Goal: Communication & Community: Participate in discussion

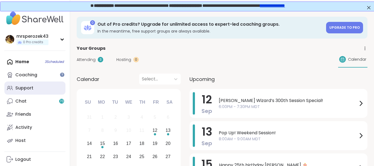
click at [37, 89] on link "Support" at bounding box center [34, 88] width 61 height 13
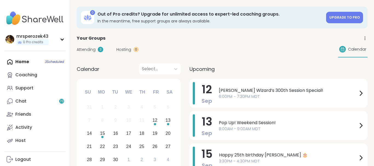
click at [236, 90] on span "[PERSON_NAME] Wizard’s 300th Session Special!" at bounding box center [288, 90] width 139 height 7
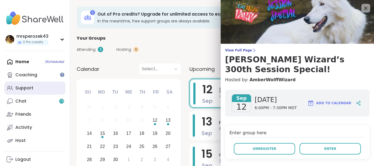
click at [43, 90] on link "Support" at bounding box center [34, 88] width 61 height 13
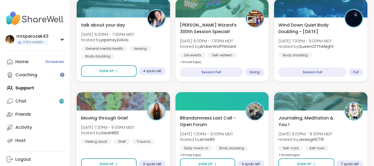
scroll to position [289, 0]
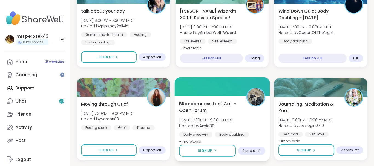
click at [209, 102] on span "BRandomness Last Call - Open Forum" at bounding box center [209, 106] width 61 height 13
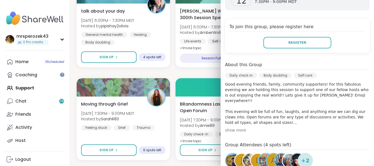
scroll to position [0, 0]
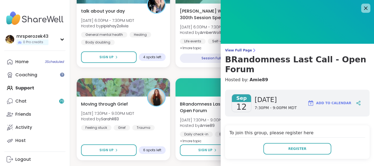
click at [364, 7] on icon at bounding box center [365, 8] width 7 height 7
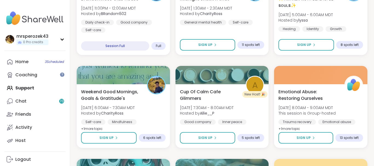
scroll to position [675, 0]
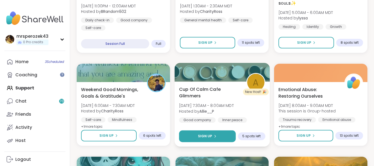
click at [203, 135] on span "Sign Up" at bounding box center [205, 136] width 15 height 5
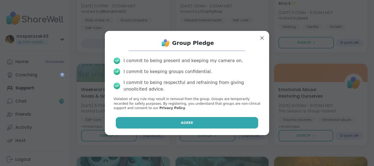
click at [191, 118] on button "Agree" at bounding box center [187, 122] width 143 height 11
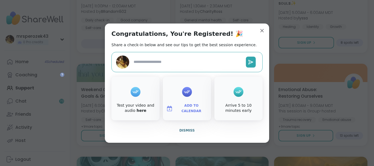
type textarea "*"
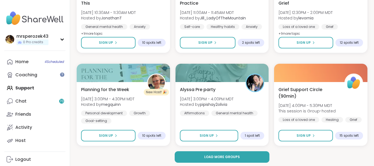
scroll to position [1050, 0]
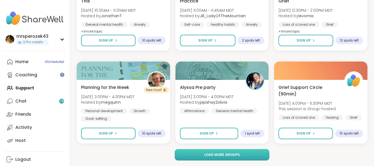
click at [222, 153] on span "Load more groups" at bounding box center [222, 154] width 36 height 5
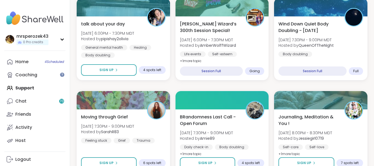
scroll to position [262, 0]
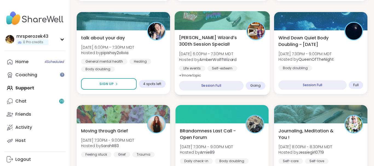
click at [197, 51] on div "Wolff Wizard’s 300th Session Special! Fri, Sep 12 | 6:00PM - 7:30PM MDT Hosted …" at bounding box center [222, 56] width 86 height 45
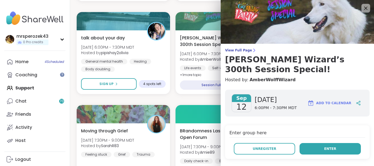
click at [309, 143] on button "Enter" at bounding box center [329, 148] width 61 height 11
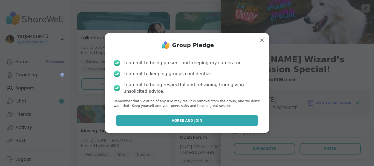
click at [212, 119] on button "Agree and Join" at bounding box center [187, 120] width 143 height 11
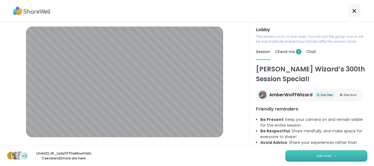
click at [295, 157] on button "Join now" at bounding box center [326, 155] width 82 height 11
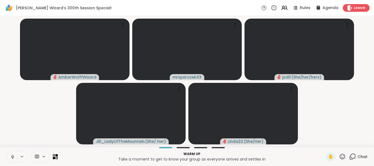
click at [13, 155] on icon at bounding box center [12, 156] width 5 height 5
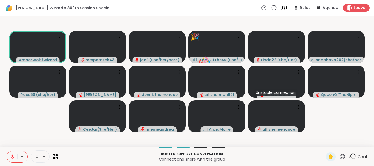
click at [340, 156] on icon at bounding box center [342, 156] width 5 height 5
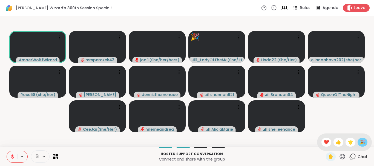
click at [360, 141] on span "🎉" at bounding box center [362, 142] width 5 height 7
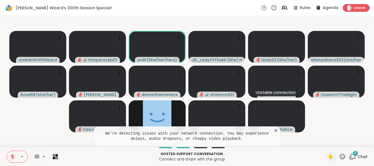
click at [277, 129] on icon at bounding box center [276, 130] width 3 height 3
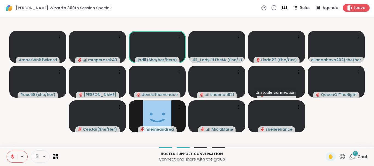
click at [354, 152] on div "5" at bounding box center [355, 154] width 6 height 6
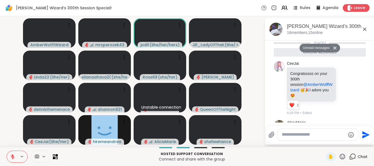
scroll to position [168, 0]
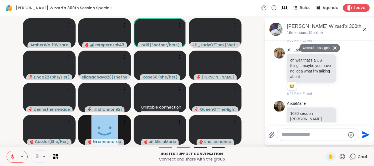
click at [364, 29] on icon at bounding box center [364, 29] width 3 height 3
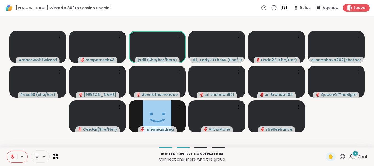
click at [354, 154] on div "2" at bounding box center [355, 154] width 6 height 6
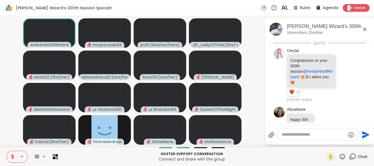
scroll to position [238, 0]
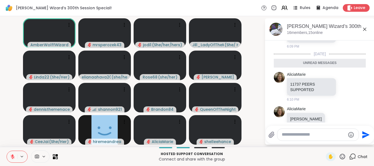
click at [365, 29] on icon at bounding box center [364, 29] width 3 height 3
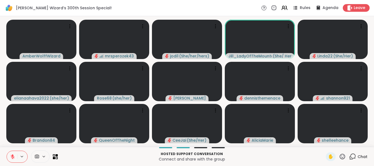
click at [371, 21] on div "AmberWolffWizard mrsperozek43 jodi1 ( She/her/hers ) Jill_LadyOfTheMountain ( S…" at bounding box center [187, 81] width 374 height 131
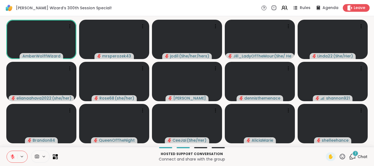
click at [354, 152] on div "2" at bounding box center [355, 154] width 6 height 6
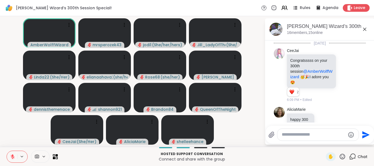
scroll to position [312, 0]
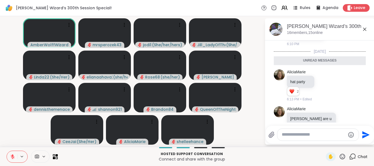
click at [364, 30] on icon at bounding box center [364, 29] width 3 height 3
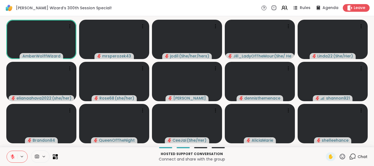
click at [11, 155] on icon at bounding box center [12, 156] width 5 height 5
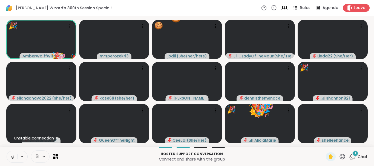
click at [12, 157] on icon at bounding box center [12, 156] width 5 height 5
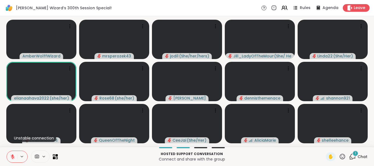
click at [353, 154] on div "1" at bounding box center [355, 154] width 6 height 6
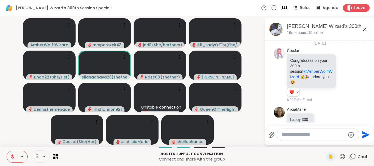
scroll to position [341, 0]
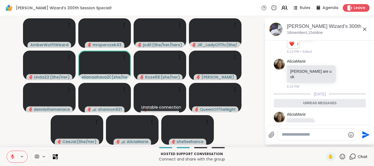
click at [365, 29] on icon at bounding box center [364, 29] width 3 height 3
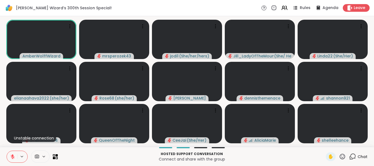
click at [371, 30] on div "AmberWolffWizard mrsperozek43 jodi1 ( She/her/hers ) Jill_LadyOfTheMountain ( S…" at bounding box center [187, 81] width 374 height 131
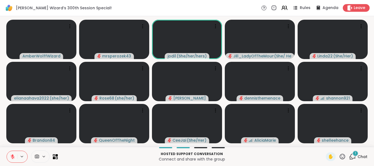
click at [354, 153] on div "1" at bounding box center [355, 154] width 6 height 6
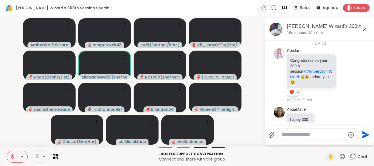
scroll to position [370, 0]
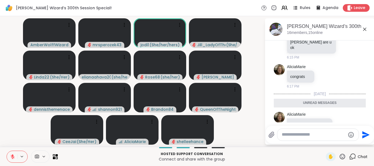
click at [364, 28] on icon at bounding box center [364, 29] width 3 height 3
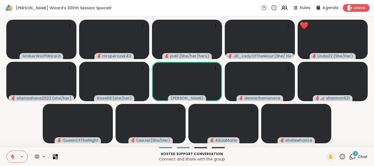
click at [355, 154] on span "3" at bounding box center [355, 153] width 2 height 5
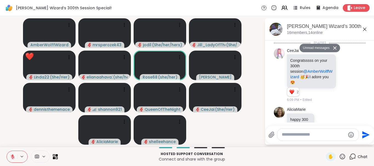
scroll to position [542, 0]
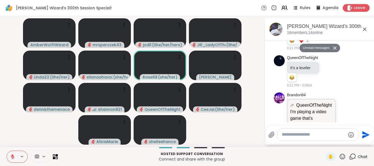
click at [298, 134] on textarea "Type your message" at bounding box center [314, 135] width 64 height 6
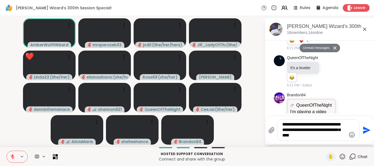
type textarea "**********"
click at [365, 129] on icon "Send" at bounding box center [366, 129] width 7 height 7
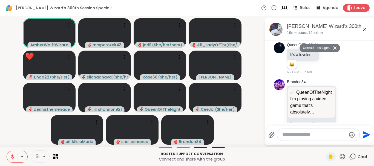
scroll to position [575, 0]
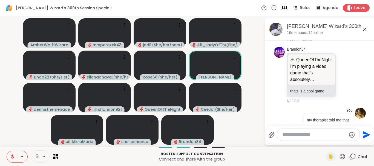
click at [365, 29] on icon at bounding box center [364, 29] width 3 height 3
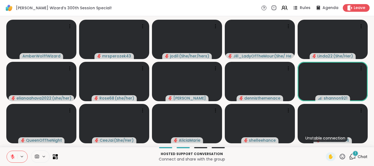
click at [353, 153] on div "1 Chat" at bounding box center [358, 156] width 18 height 9
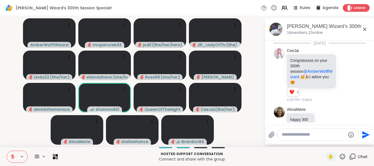
scroll to position [630, 0]
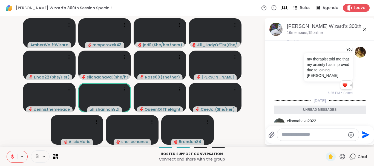
click at [293, 135] on textarea "Type your message" at bounding box center [314, 135] width 64 height 6
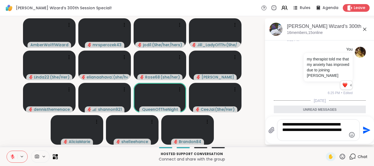
type textarea "**********"
click at [365, 128] on icon "Send" at bounding box center [366, 130] width 9 height 9
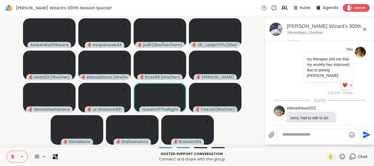
scroll to position [658, 0]
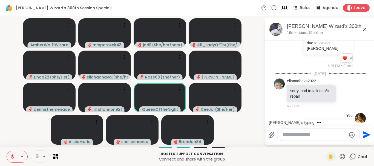
click at [364, 30] on icon at bounding box center [364, 29] width 3 height 3
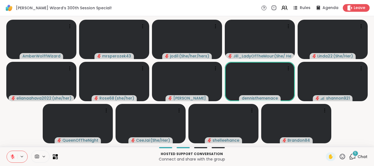
click at [355, 152] on span "5" at bounding box center [355, 153] width 2 height 5
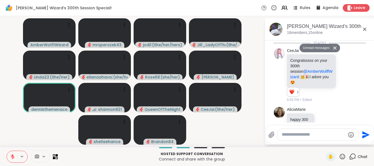
scroll to position [880, 0]
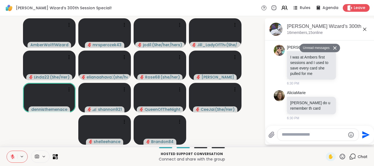
click at [334, 49] on icon at bounding box center [335, 48] width 4 height 4
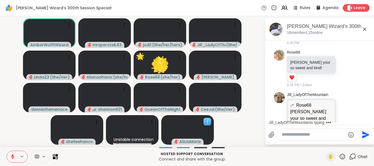
scroll to position [929, 0]
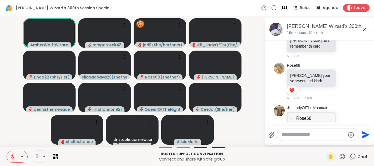
click at [343, 157] on icon at bounding box center [342, 156] width 7 height 7
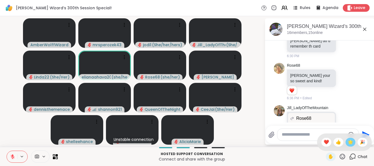
click at [348, 141] on span "🌟" at bounding box center [350, 142] width 5 height 7
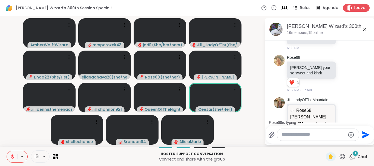
scroll to position [966, 0]
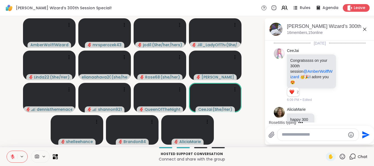
scroll to position [966, 0]
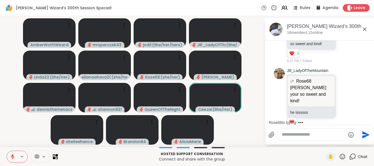
click at [341, 156] on icon at bounding box center [342, 156] width 7 height 7
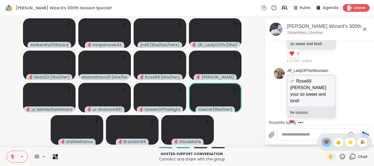
click at [324, 143] on span "❤️" at bounding box center [326, 142] width 5 height 7
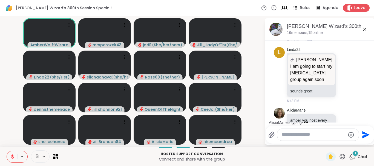
scroll to position [1582, 0]
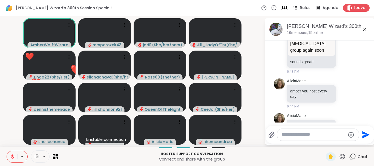
click at [343, 155] on icon at bounding box center [342, 156] width 7 height 7
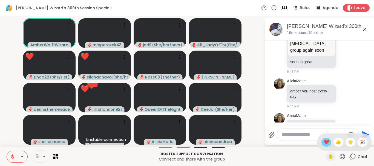
click at [324, 142] on span "❤️" at bounding box center [326, 142] width 5 height 7
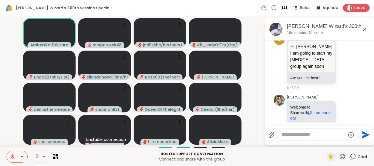
scroll to position [1845, 0]
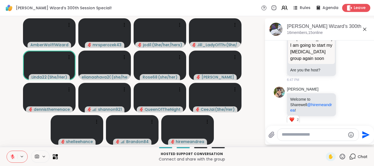
click at [351, 8] on icon at bounding box center [349, 8] width 5 height 6
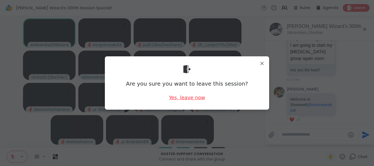
click at [186, 98] on div "Yes, leave now" at bounding box center [187, 97] width 36 height 7
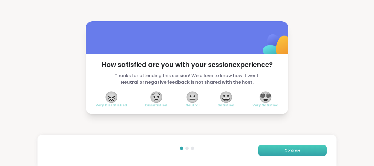
click at [274, 151] on button "Continue" at bounding box center [292, 150] width 68 height 11
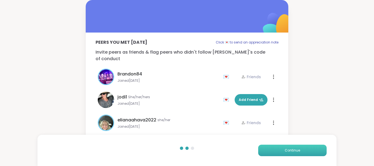
click at [274, 151] on button "Continue" at bounding box center [292, 150] width 68 height 11
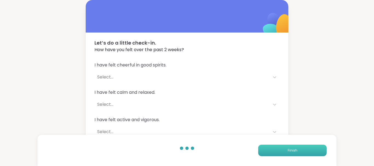
click at [274, 151] on button "Finish" at bounding box center [292, 150] width 68 height 11
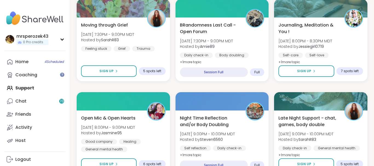
scroll to position [195, 0]
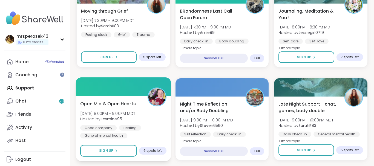
click at [118, 107] on div "Open Mic & Open Hearts Fri, Sep 12 | 8:00PM - 9:00PM MDT Hosted by Jasmine95 Go…" at bounding box center [123, 119] width 86 height 38
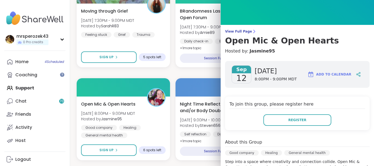
scroll to position [0, 0]
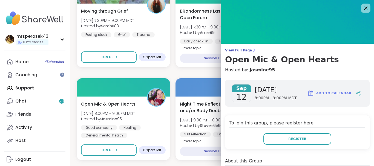
click at [365, 7] on icon at bounding box center [366, 9] width 4 height 4
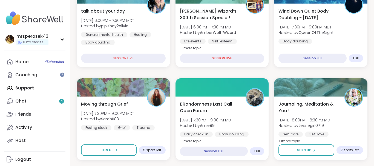
scroll to position [88, 0]
